Goal: Task Accomplishment & Management: Use online tool/utility

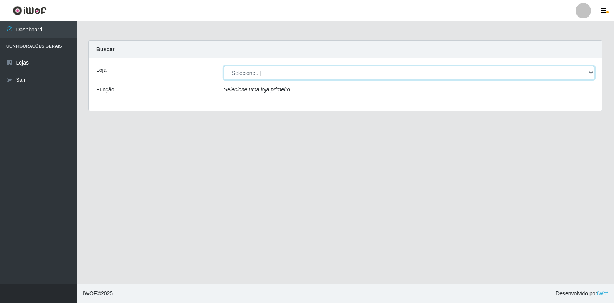
drag, startPoint x: 295, startPoint y: 70, endPoint x: 281, endPoint y: 75, distance: 14.5
click at [295, 70] on select "[Selecione...] Extrabom - Loja 18 Goiabeiras" at bounding box center [409, 72] width 370 height 13
select select "501"
click at [224, 66] on select "[Selecione...] Extrabom - Loja 18 Goiabeiras" at bounding box center [409, 72] width 370 height 13
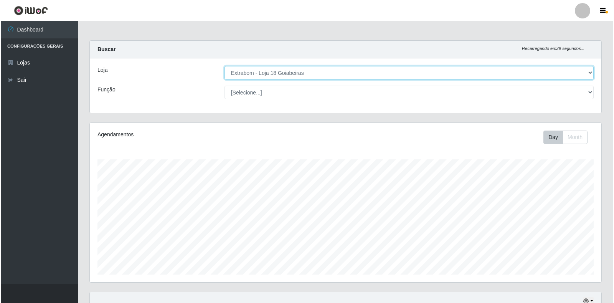
scroll to position [275, 0]
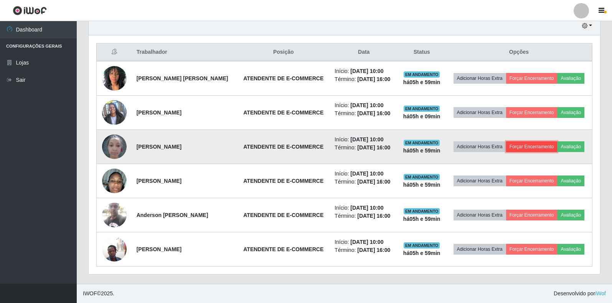
click at [546, 150] on button "Forçar Encerramento" at bounding box center [531, 146] width 51 height 11
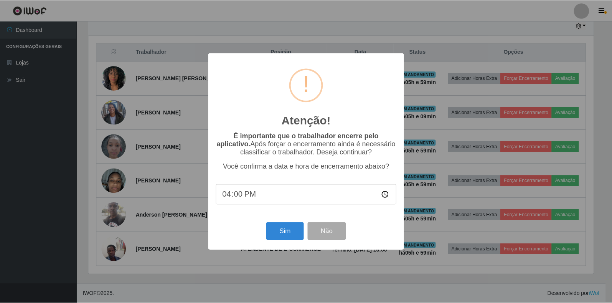
scroll to position [159, 507]
click at [274, 235] on button "Sim" at bounding box center [285, 231] width 37 height 18
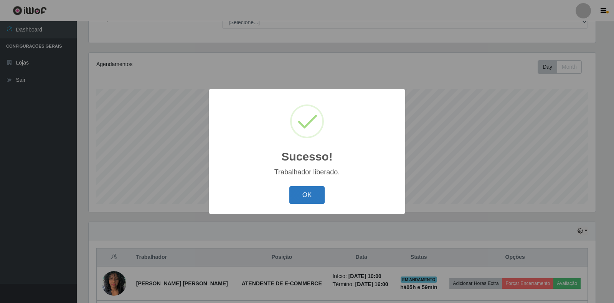
click at [305, 194] on button "OK" at bounding box center [307, 195] width 36 height 18
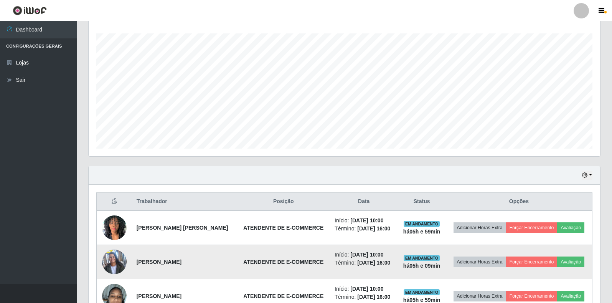
scroll to position [241, 0]
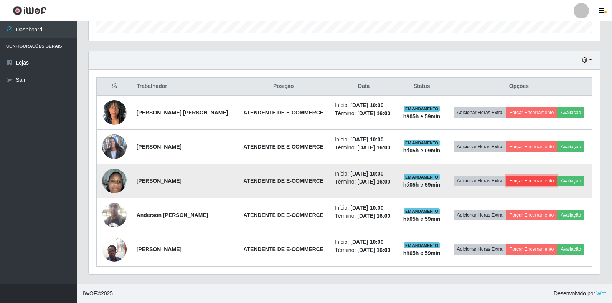
click at [535, 185] on button "Forçar Encerramento" at bounding box center [531, 180] width 51 height 11
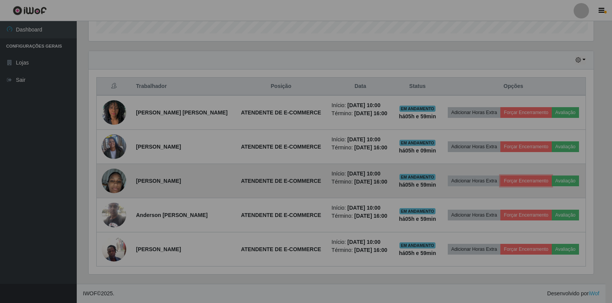
scroll to position [159, 511]
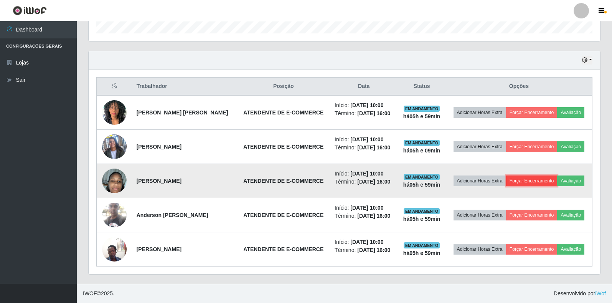
click at [515, 182] on button "Forçar Encerramento" at bounding box center [531, 180] width 51 height 11
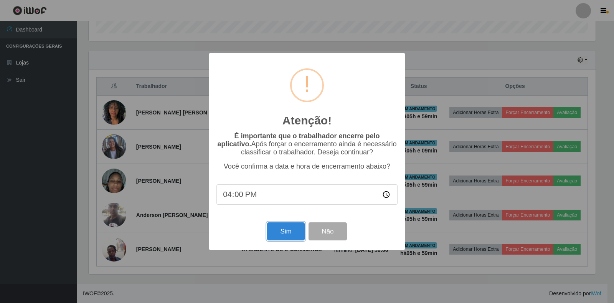
click at [274, 231] on button "Sim" at bounding box center [285, 231] width 37 height 18
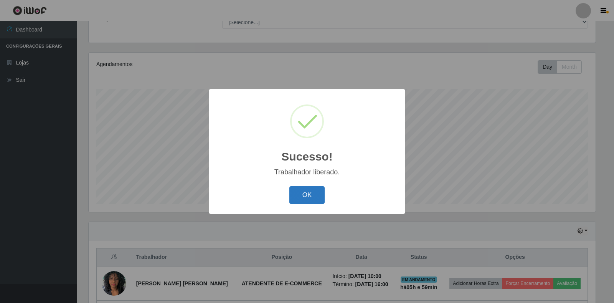
click at [317, 199] on button "OK" at bounding box center [307, 195] width 36 height 18
click at [317, 199] on div "Sucesso! × Trabalhador liberado. OK Cancel" at bounding box center [307, 151] width 196 height 124
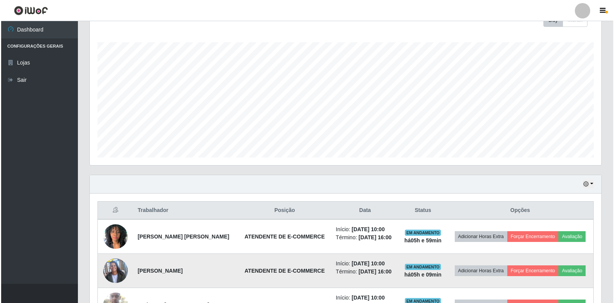
scroll to position [207, 0]
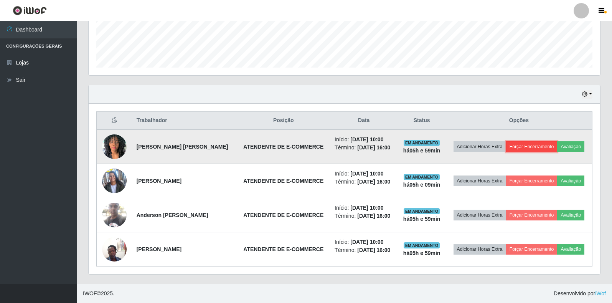
click at [533, 146] on button "Forçar Encerramento" at bounding box center [531, 146] width 51 height 11
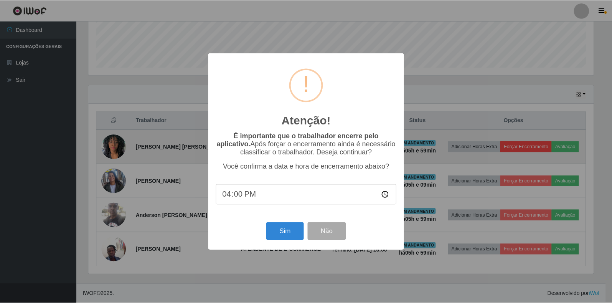
scroll to position [0, 0]
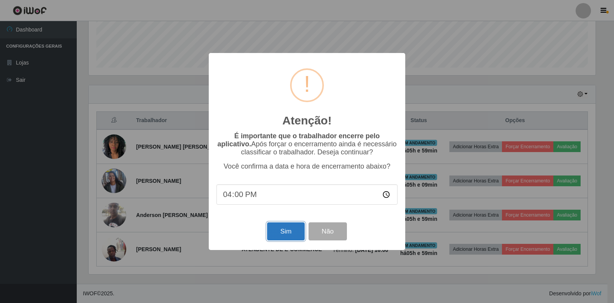
drag, startPoint x: 533, startPoint y: 146, endPoint x: 279, endPoint y: 232, distance: 267.8
click at [279, 232] on button "Sim" at bounding box center [285, 231] width 37 height 18
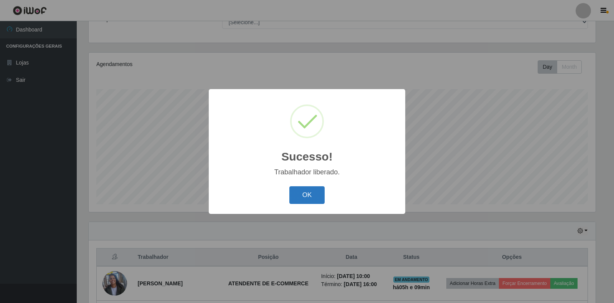
click at [309, 193] on button "OK" at bounding box center [307, 195] width 36 height 18
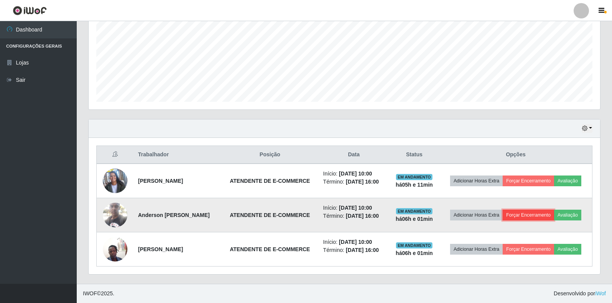
drag, startPoint x: 532, startPoint y: 212, endPoint x: 536, endPoint y: 209, distance: 4.8
click at [536, 209] on button "Forçar Encerramento" at bounding box center [527, 214] width 51 height 11
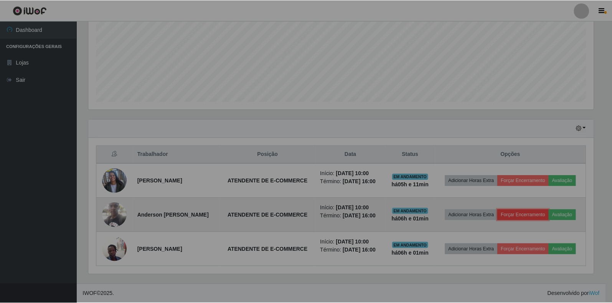
scroll to position [159, 511]
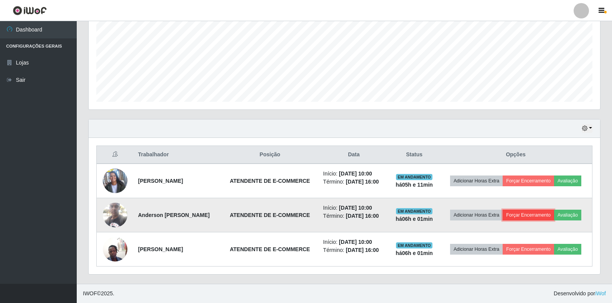
click at [541, 217] on button "Forçar Encerramento" at bounding box center [527, 214] width 51 height 11
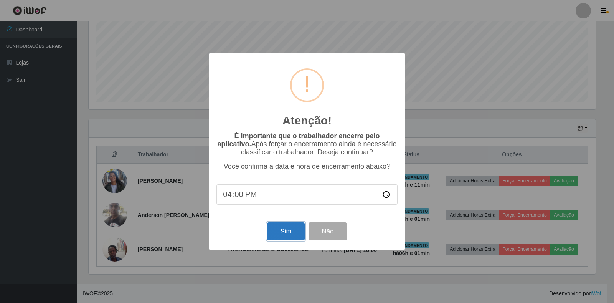
click at [292, 240] on button "Sim" at bounding box center [285, 231] width 37 height 18
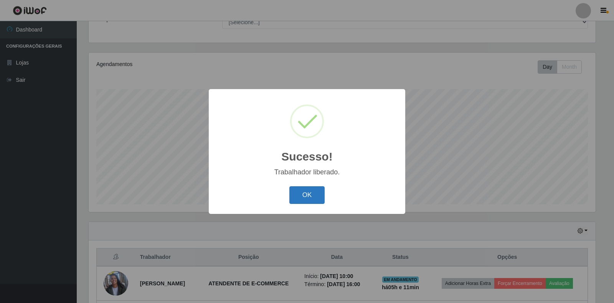
click at [320, 200] on button "OK" at bounding box center [307, 195] width 36 height 18
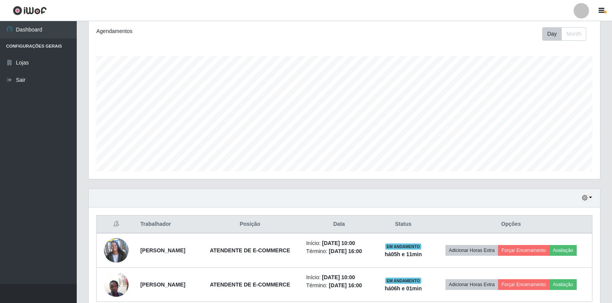
scroll to position [138, 0]
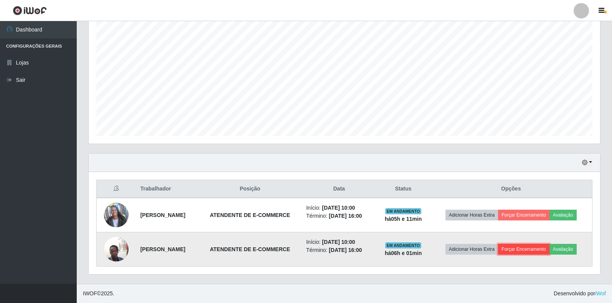
click at [523, 251] on button "Forçar Encerramento" at bounding box center [523, 249] width 51 height 11
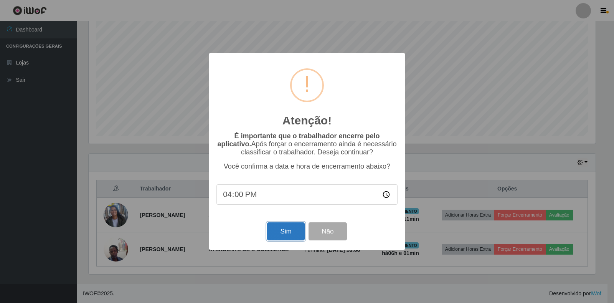
click at [285, 239] on button "Sim" at bounding box center [285, 231] width 37 height 18
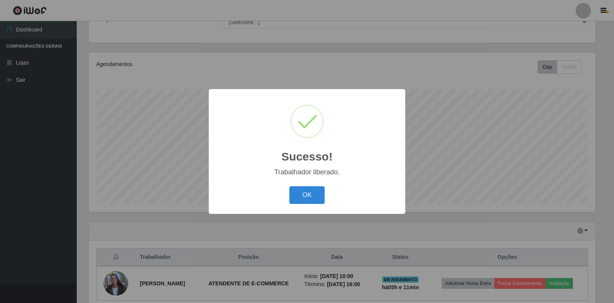
click at [314, 179] on div "Sucesso! × Trabalhador liberado. OK Cancel" at bounding box center [307, 151] width 196 height 124
click at [318, 196] on button "OK" at bounding box center [307, 195] width 36 height 18
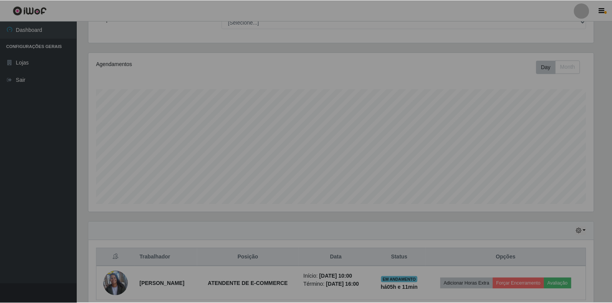
scroll to position [159, 511]
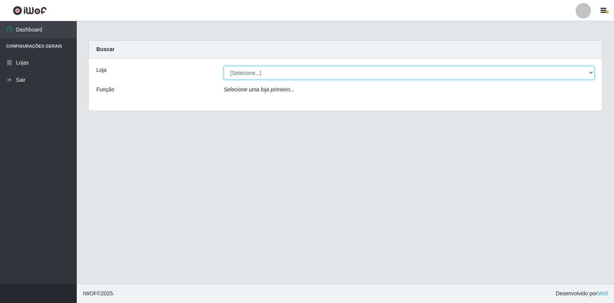
click at [326, 76] on select "[Selecione...] Extrabom - Loja 18 Goiabeiras" at bounding box center [409, 72] width 370 height 13
select select "501"
click at [224, 66] on select "[Selecione...] Extrabom - Loja 18 Goiabeiras" at bounding box center [409, 72] width 370 height 13
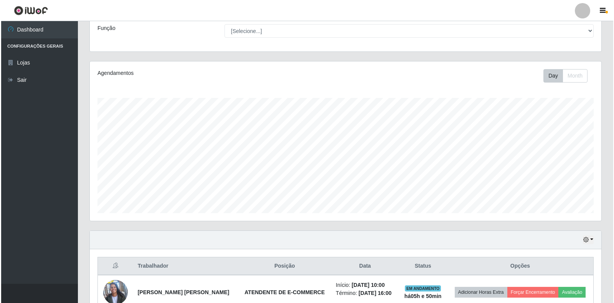
scroll to position [104, 0]
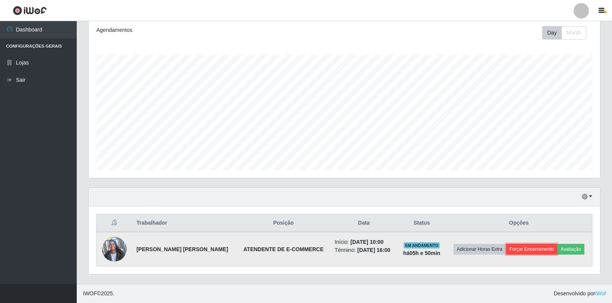
click at [518, 249] on button "Forçar Encerramento" at bounding box center [531, 249] width 51 height 11
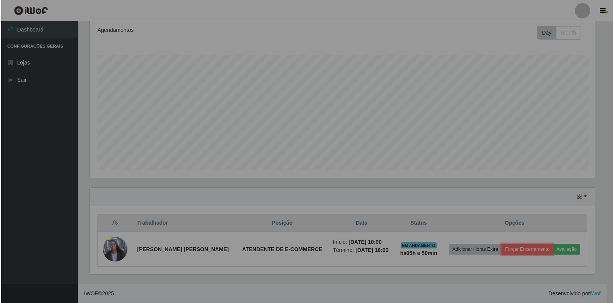
scroll to position [159, 511]
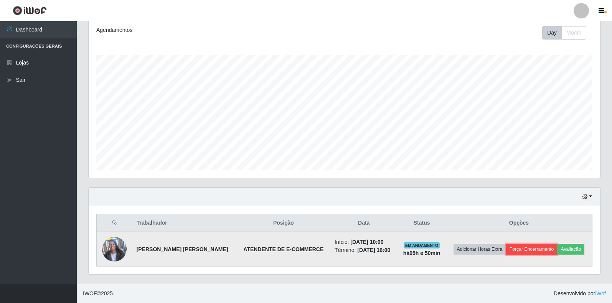
click at [523, 252] on button "Forçar Encerramento" at bounding box center [531, 249] width 51 height 11
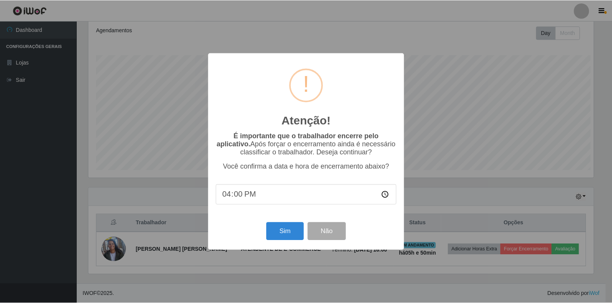
scroll to position [159, 507]
click at [244, 195] on input "16:00" at bounding box center [306, 194] width 181 height 20
click at [240, 196] on input "16:00" at bounding box center [306, 194] width 181 height 20
type input "16:40"
click at [290, 234] on button "Sim" at bounding box center [285, 231] width 37 height 18
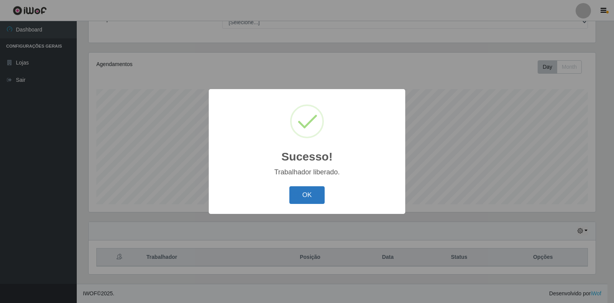
click at [323, 196] on button "OK" at bounding box center [307, 195] width 36 height 18
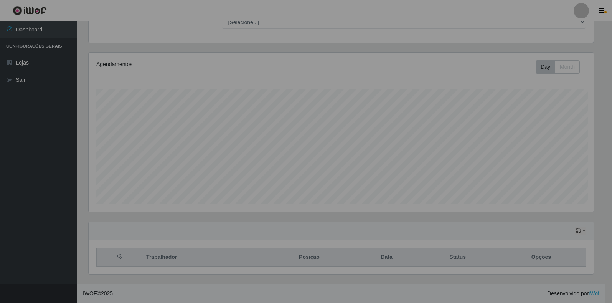
scroll to position [159, 511]
